Goal: Task Accomplishment & Management: Use online tool/utility

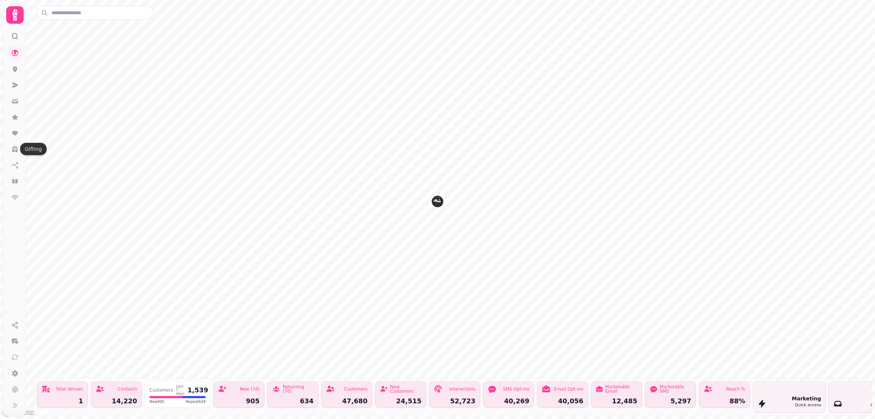
click at [439, 201] on img "The Plough" at bounding box center [437, 200] width 11 height 11
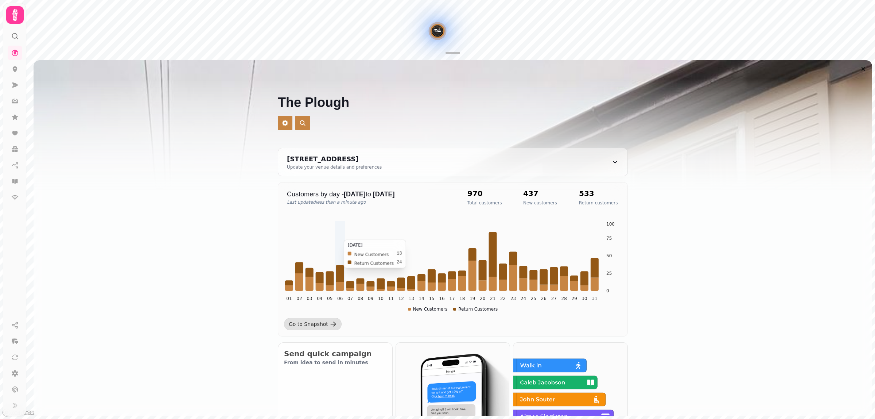
scroll to position [137, 0]
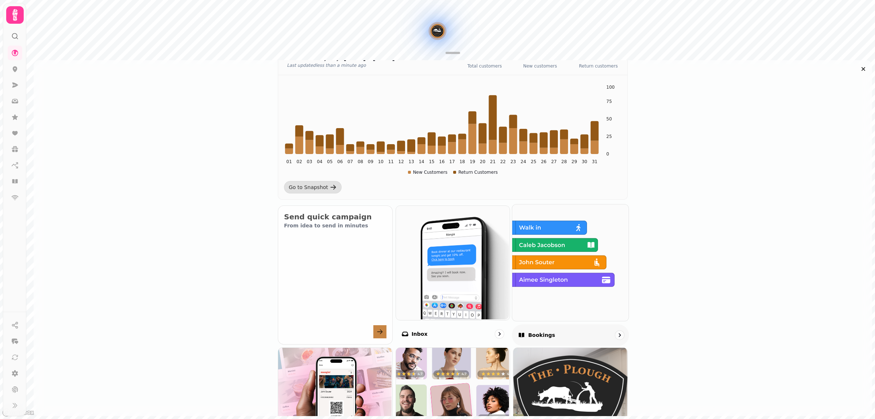
click at [526, 298] on img at bounding box center [570, 261] width 116 height 116
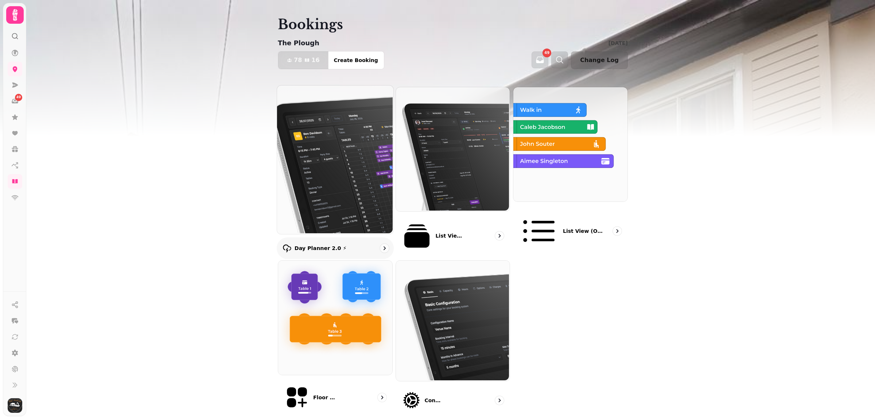
click at [321, 170] on img at bounding box center [334, 159] width 116 height 148
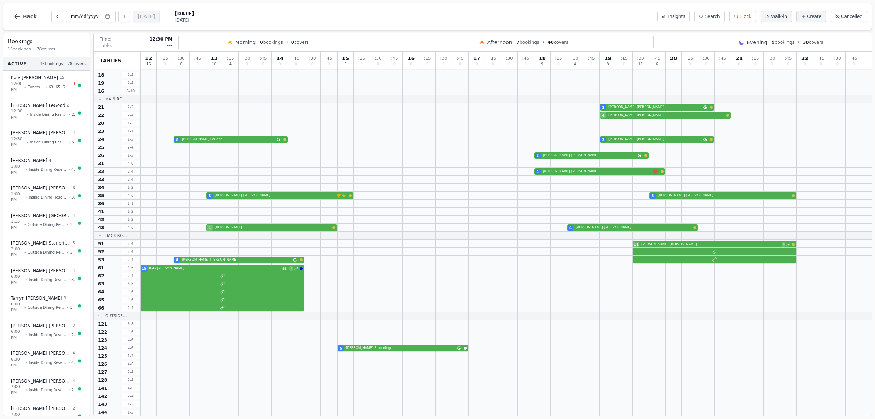
scroll to position [91, 0]
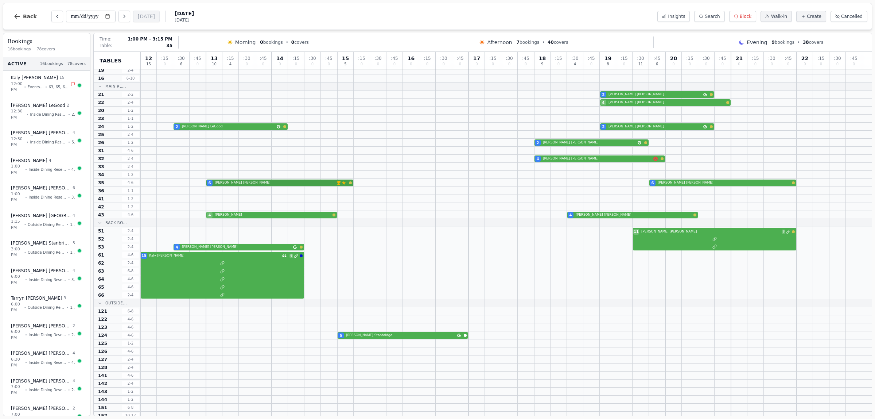
click at [233, 186] on div "6 [PERSON_NAME] VIP customer (5 visits) Customer has left a review 6 [PERSON_NA…" at bounding box center [506, 183] width 732 height 8
select select "****"
select select "*"
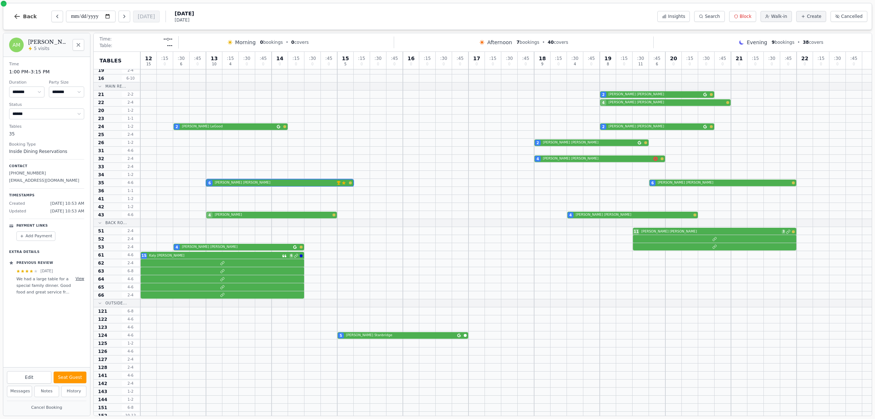
click at [79, 280] on button "View" at bounding box center [79, 278] width 9 height 5
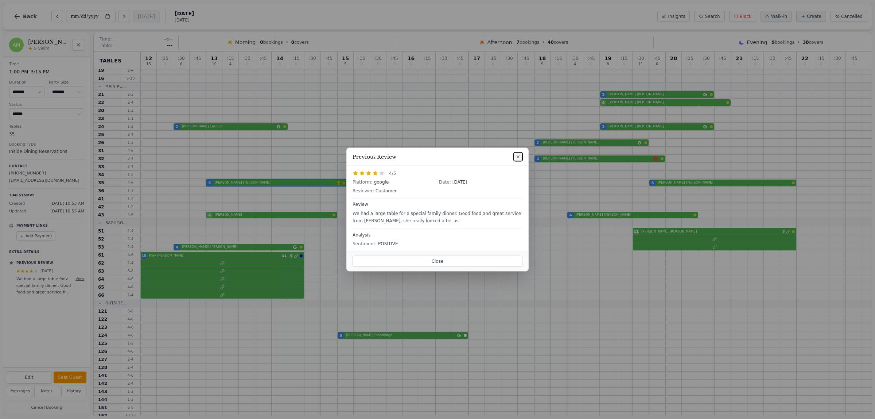
click at [515, 158] on icon at bounding box center [518, 157] width 6 height 6
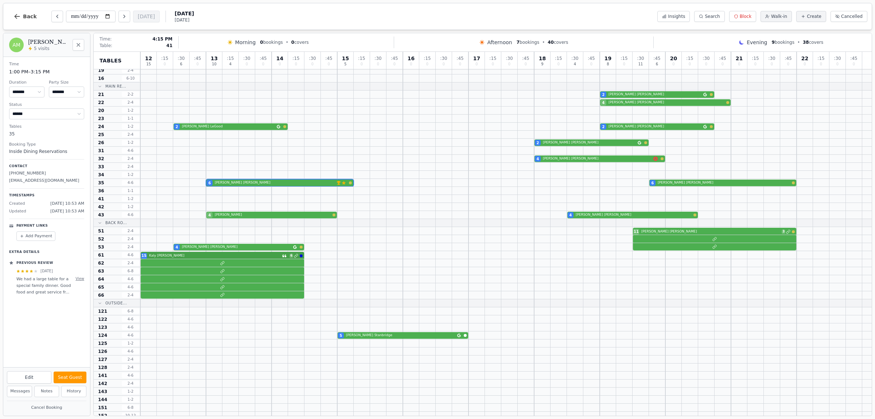
click at [230, 254] on div "15 [PERSON_NAME] 6" at bounding box center [506, 255] width 732 height 8
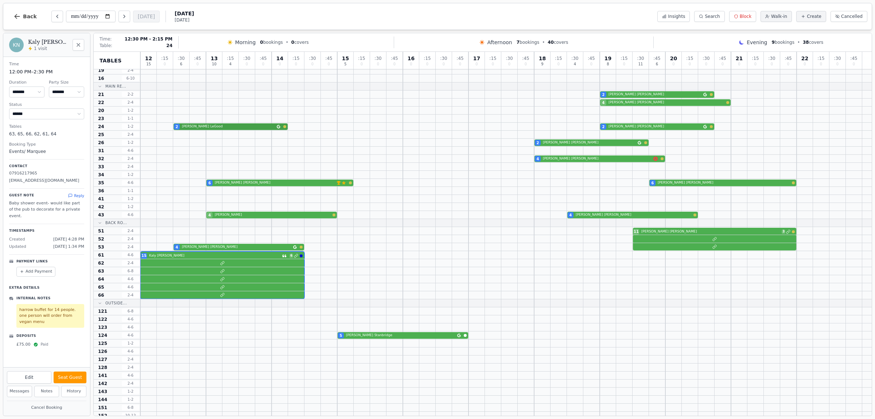
click at [232, 125] on div "2 [PERSON_NAME] 2 [PERSON_NAME]" at bounding box center [506, 127] width 732 height 8
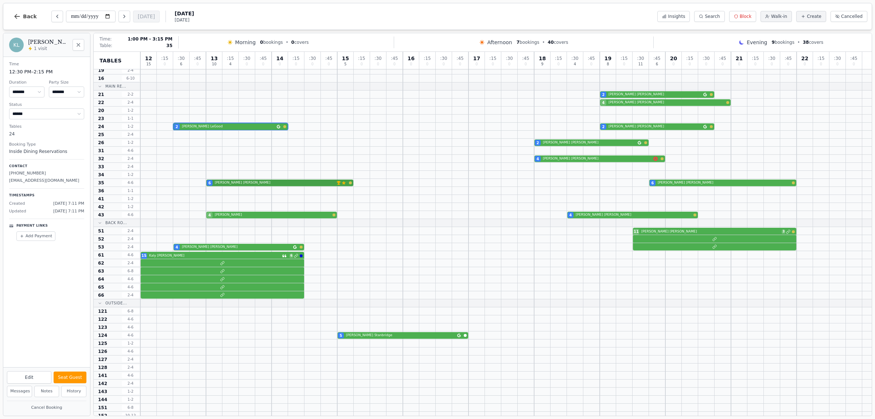
click at [271, 179] on div "6 [PERSON_NAME] VIP customer (5 visits) Customer has left a review 6 [PERSON_NA…" at bounding box center [506, 183] width 732 height 8
click at [259, 213] on div "4 [PERSON_NAME] 4 [PERSON_NAME]" at bounding box center [506, 215] width 732 height 8
click at [414, 333] on div "5 [PERSON_NAME]" at bounding box center [506, 335] width 732 height 8
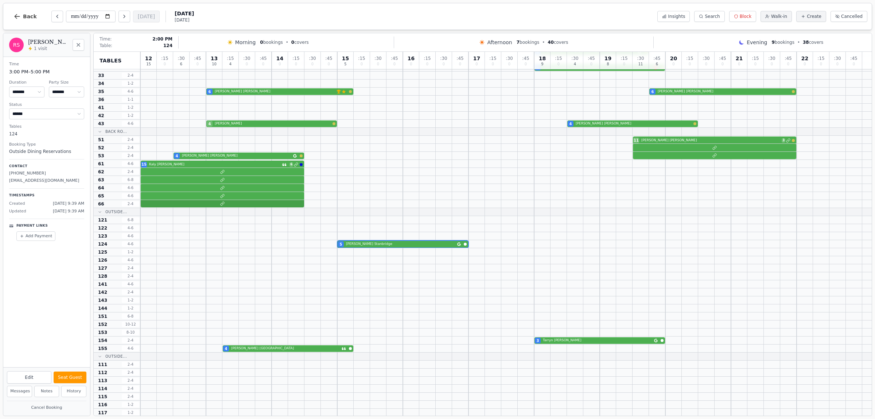
scroll to position [137, 0]
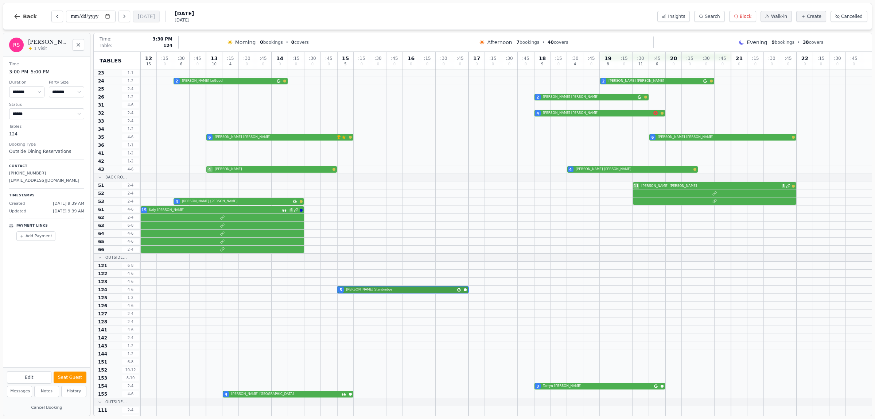
click at [369, 291] on div "5 [PERSON_NAME]" at bounding box center [506, 290] width 732 height 8
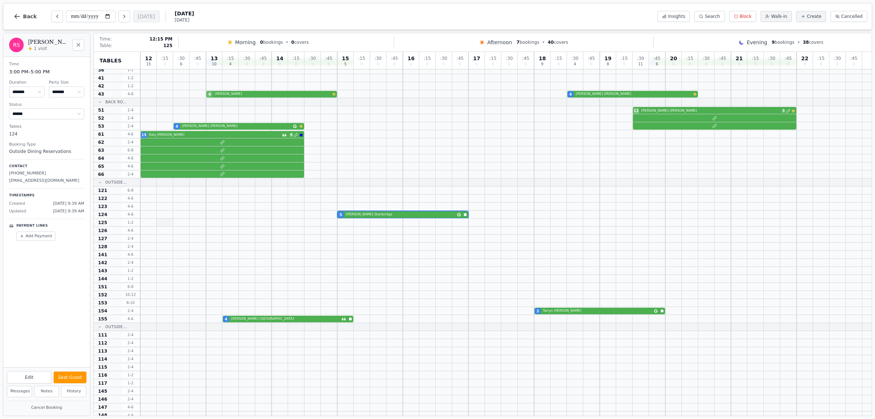
scroll to position [215, 0]
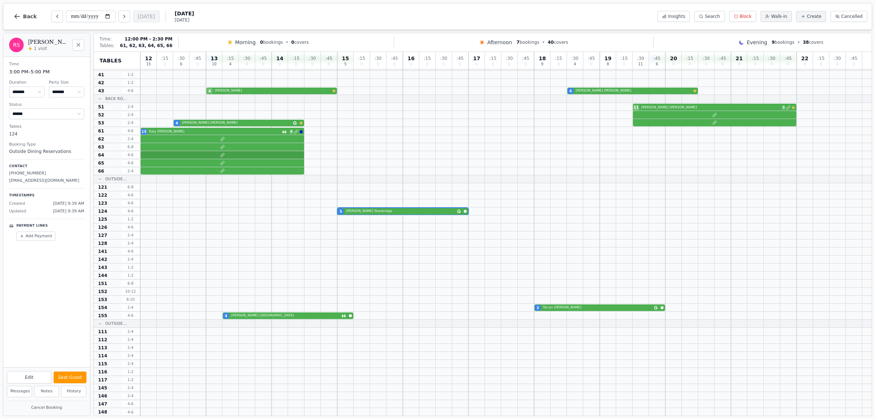
click at [170, 155] on div at bounding box center [506, 155] width 732 height 8
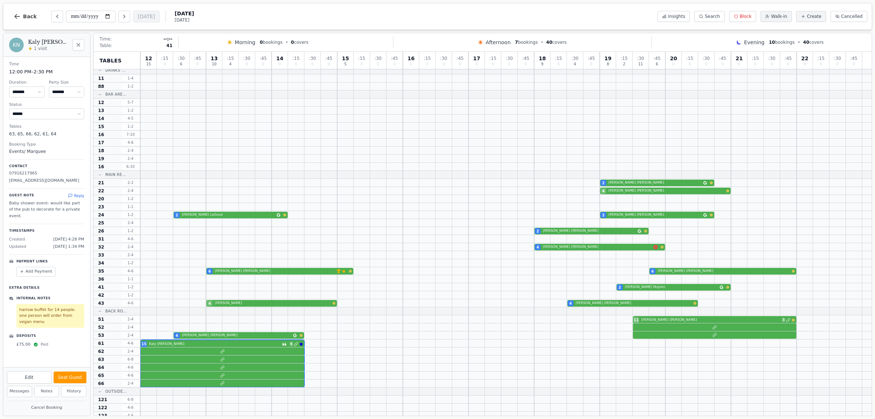
scroll to position [0, 0]
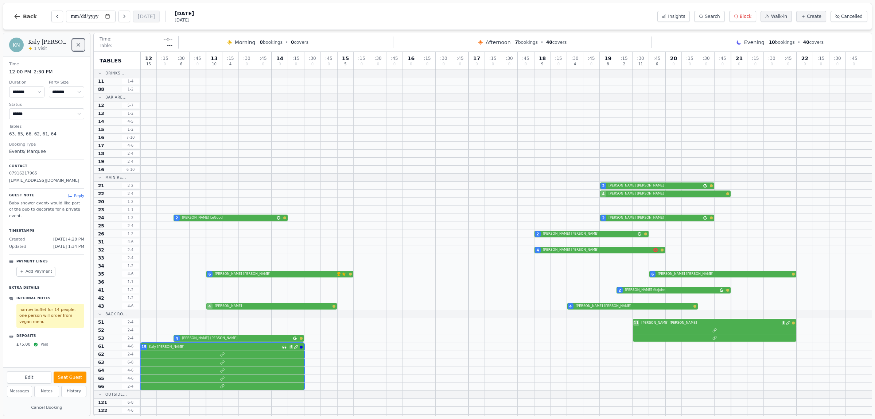
click at [79, 45] on icon "Close" at bounding box center [78, 45] width 6 height 6
